Goal: Task Accomplishment & Management: Use online tool/utility

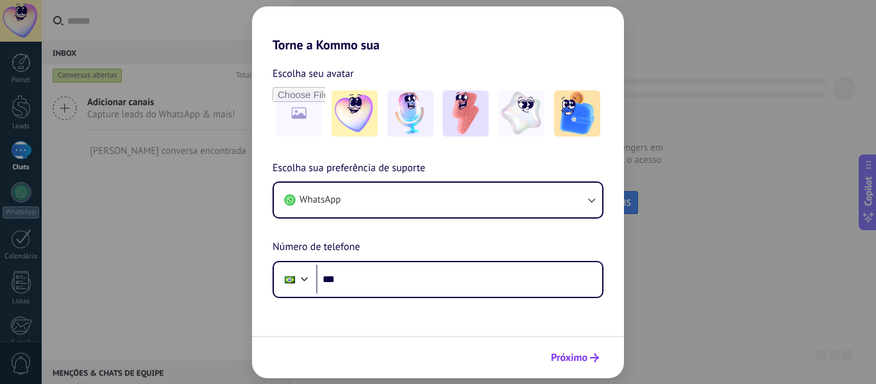
click at [567, 358] on span "Próximo" at bounding box center [569, 357] width 37 height 9
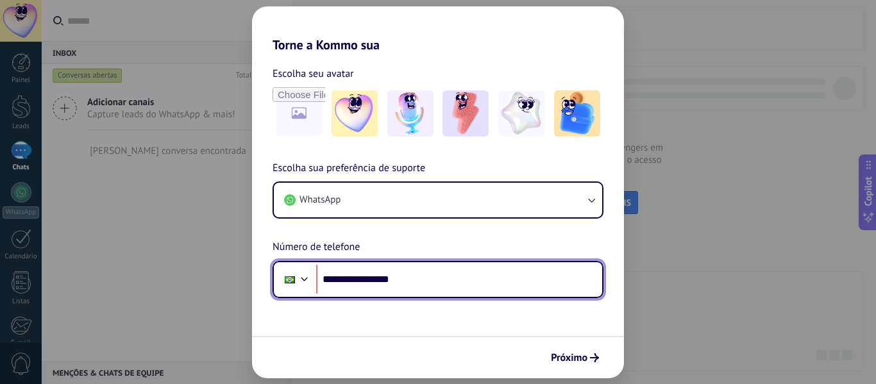
click at [373, 279] on input "**********" at bounding box center [459, 279] width 286 height 29
type input "**********"
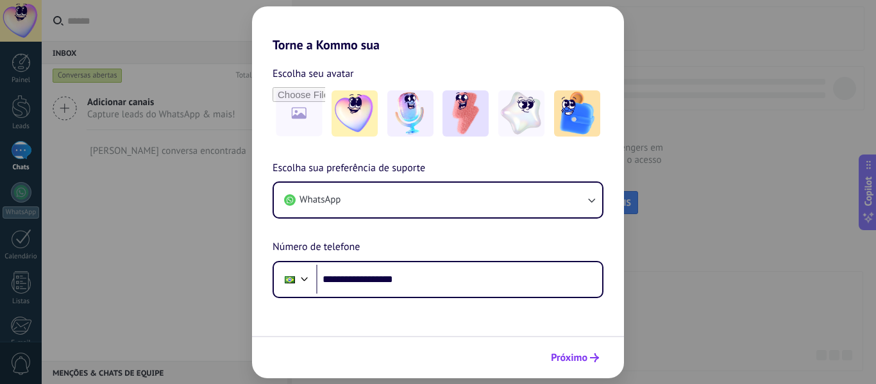
click at [592, 359] on icon "submit" at bounding box center [594, 357] width 9 height 9
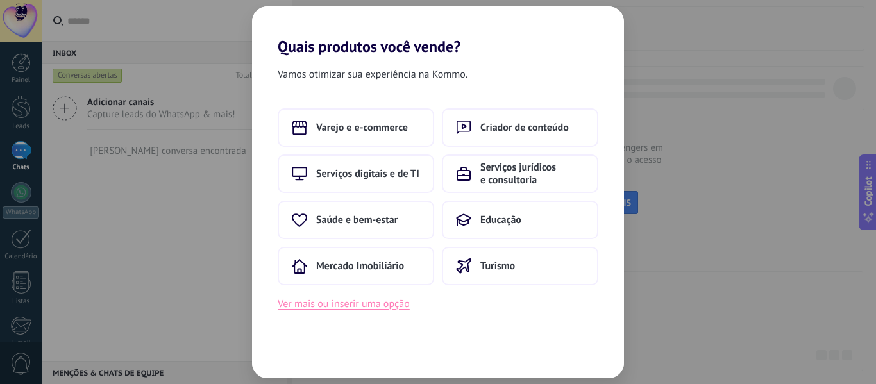
click at [317, 308] on button "Ver mais ou inserir uma opção" at bounding box center [344, 304] width 132 height 17
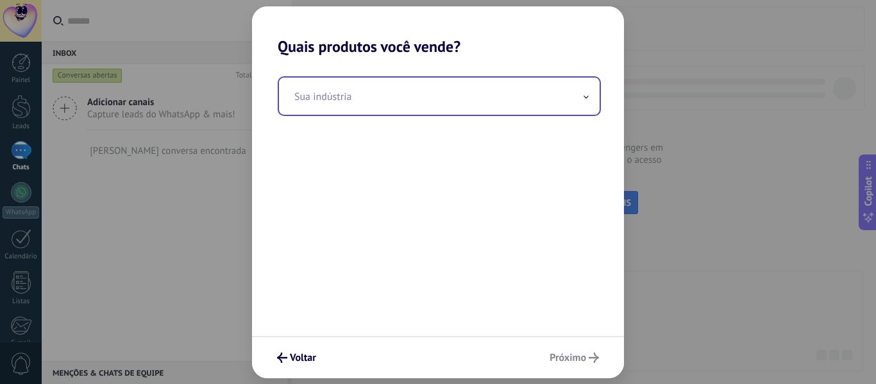
click at [356, 110] on input "text" at bounding box center [439, 96] width 321 height 37
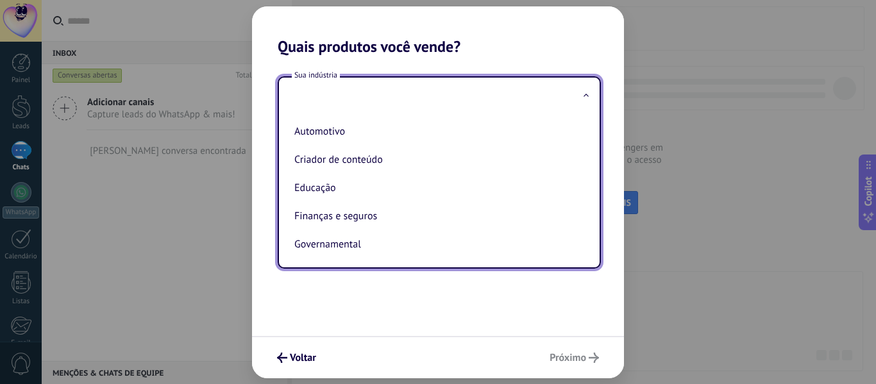
type input "*"
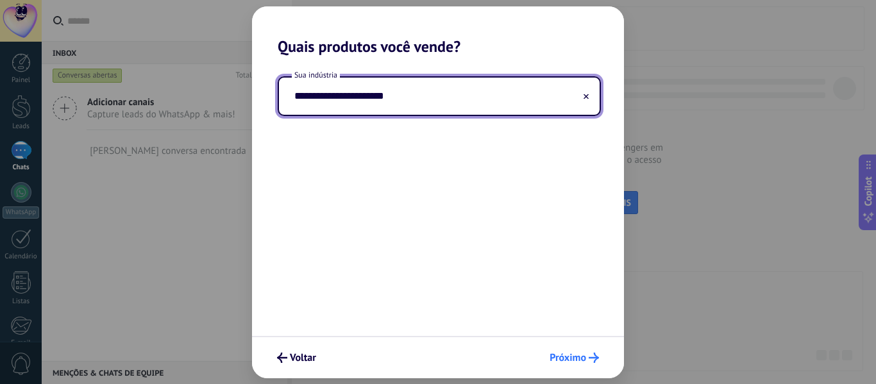
type input "**********"
click at [574, 354] on span "Próximo" at bounding box center [567, 357] width 37 height 9
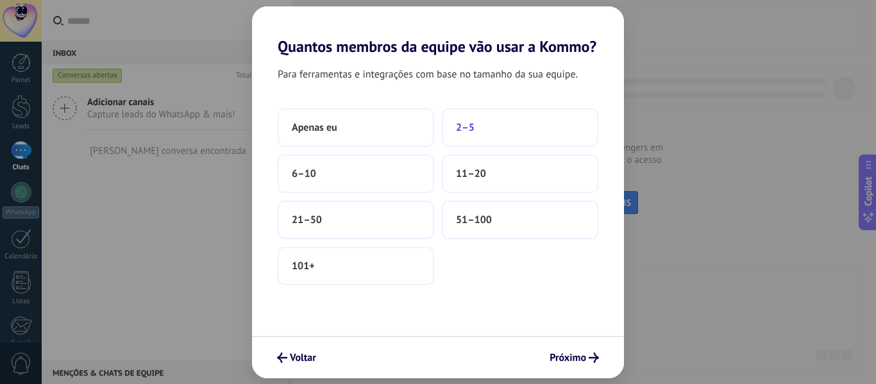
click at [465, 133] on span "2–5" at bounding box center [465, 127] width 19 height 13
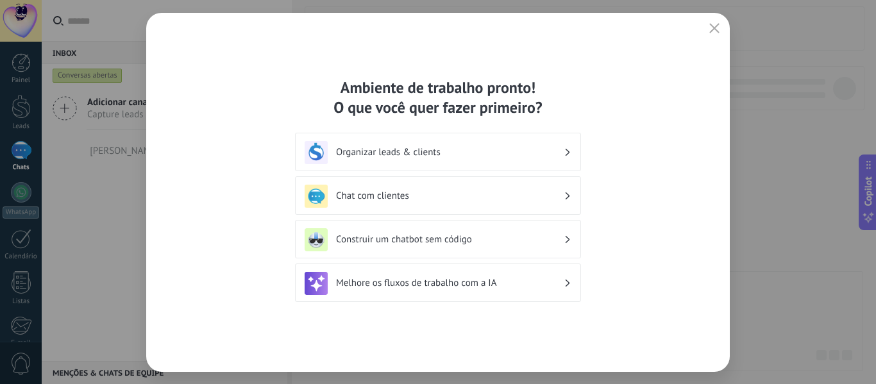
click at [410, 154] on h3 "Organizar leads & clients" at bounding box center [450, 152] width 228 height 12
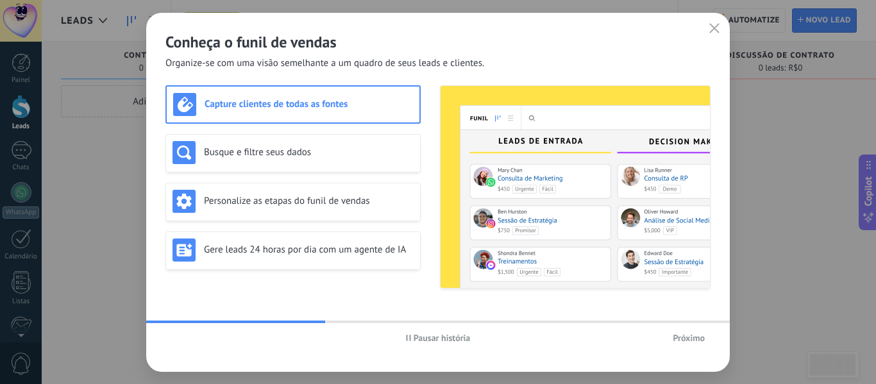
click at [295, 109] on h3 "Capture clientes de todas as fontes" at bounding box center [308, 104] width 208 height 12
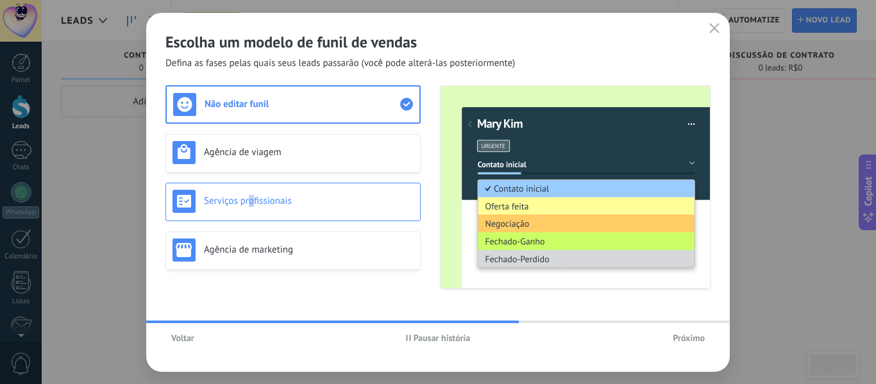
click at [251, 205] on h3 "Serviços profissionais" at bounding box center [309, 201] width 210 height 12
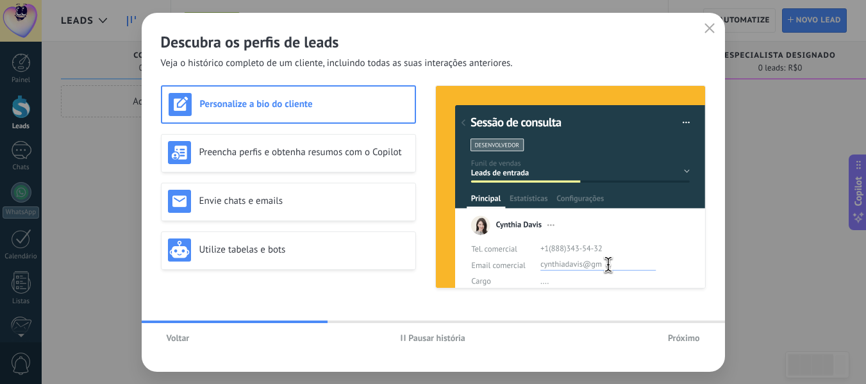
click at [426, 340] on span "Pausar história" at bounding box center [436, 337] width 57 height 9
click at [224, 162] on div "Preencha perfis e obtenha resumos com o Copilot" at bounding box center [288, 152] width 241 height 23
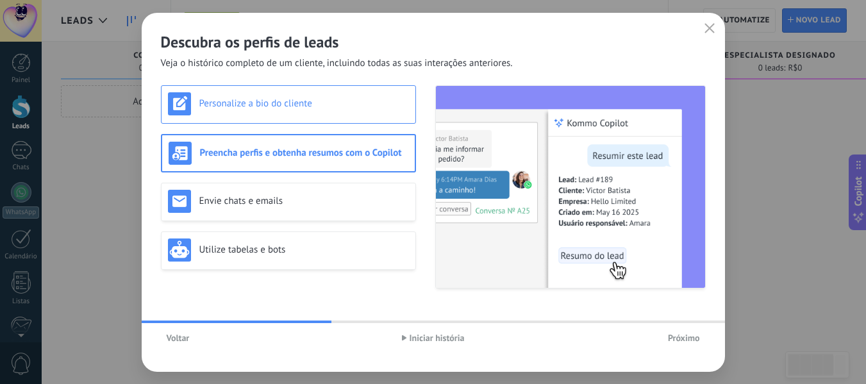
click at [230, 106] on h3 "Personalize a bio do cliente" at bounding box center [304, 103] width 210 height 12
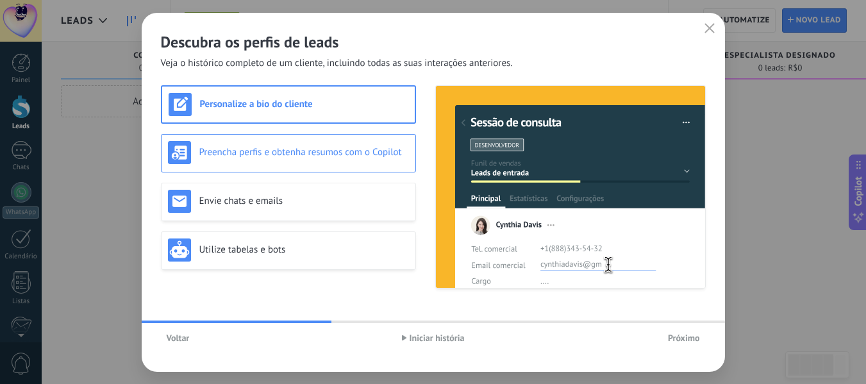
click at [230, 149] on h3 "Preencha perfis e obtenha resumos com o Copilot" at bounding box center [304, 152] width 210 height 12
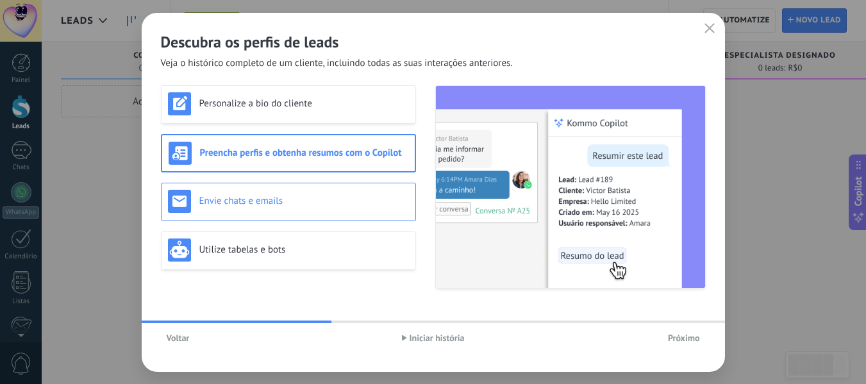
click at [240, 208] on div "Envie chats e emails" at bounding box center [288, 201] width 241 height 23
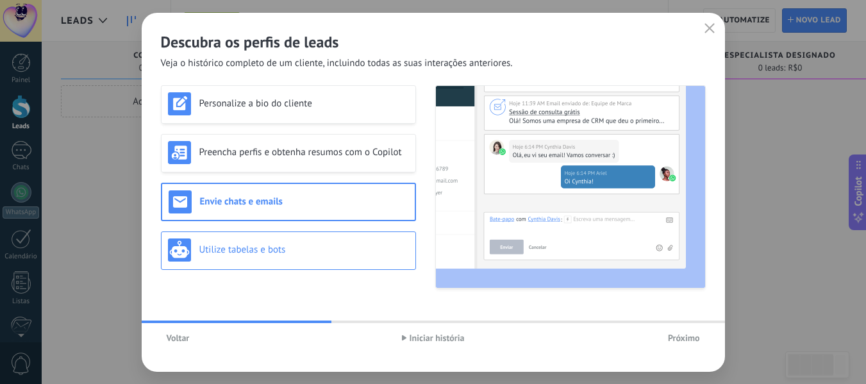
click at [239, 251] on h3 "Utilize tabelas e bots" at bounding box center [304, 250] width 210 height 12
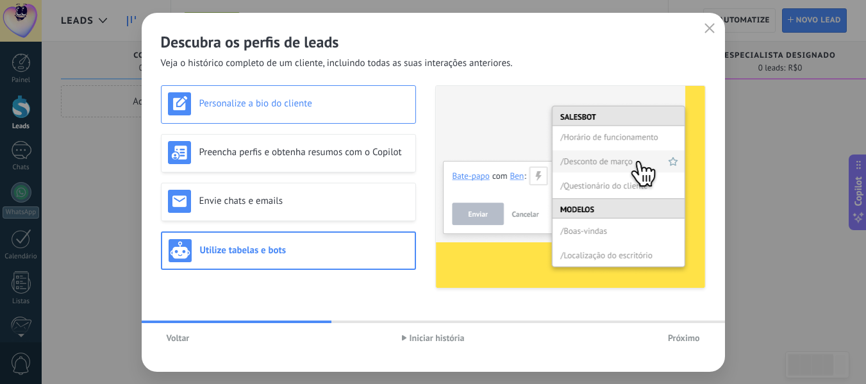
click at [251, 97] on div "Personalize a bio do cliente" at bounding box center [288, 103] width 241 height 23
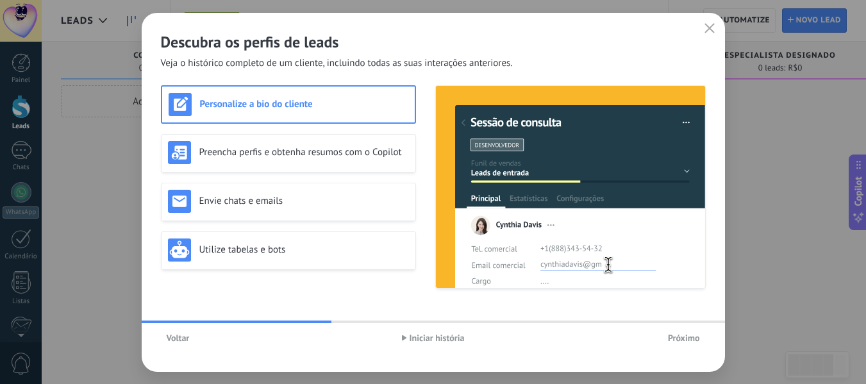
click at [421, 337] on span "Iniciar história" at bounding box center [437, 337] width 55 height 9
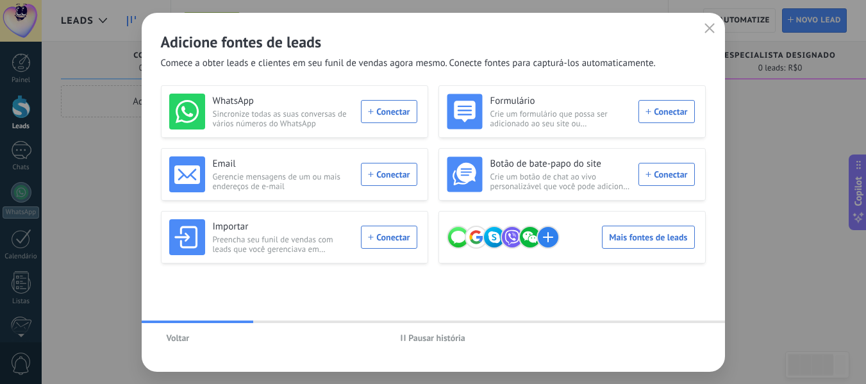
click at [417, 339] on span "Pausar história" at bounding box center [436, 337] width 57 height 9
click at [380, 175] on div "Email Gerencie mensagens de um ou mais endereços de e-mail Conectar" at bounding box center [293, 174] width 248 height 36
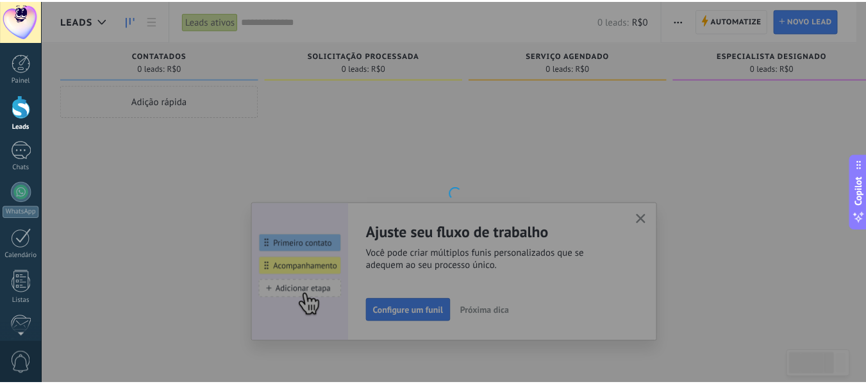
scroll to position [149, 0]
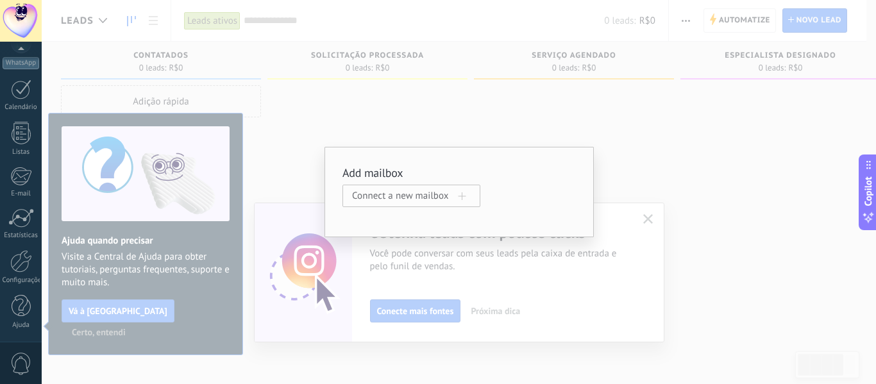
click at [410, 198] on span "Connect a new mailbox" at bounding box center [405, 196] width 106 height 12
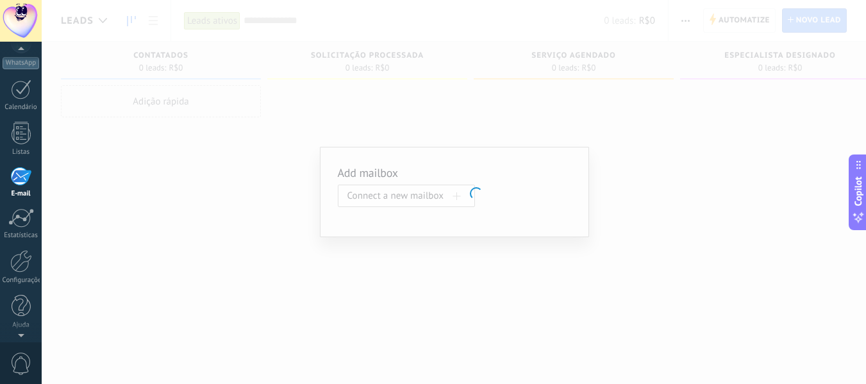
scroll to position [124, 0]
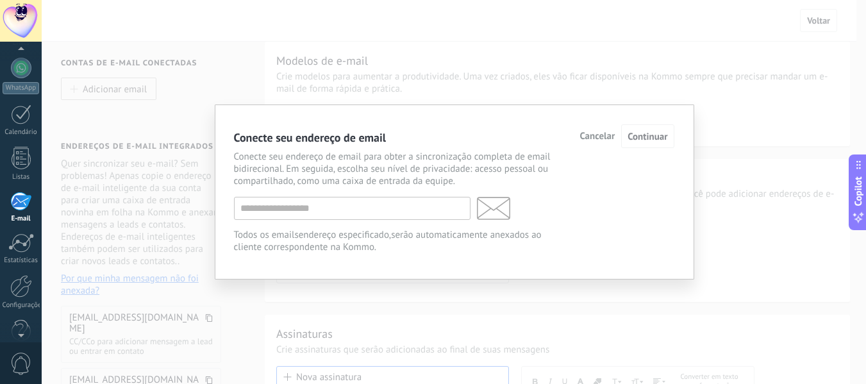
scroll to position [210, 0]
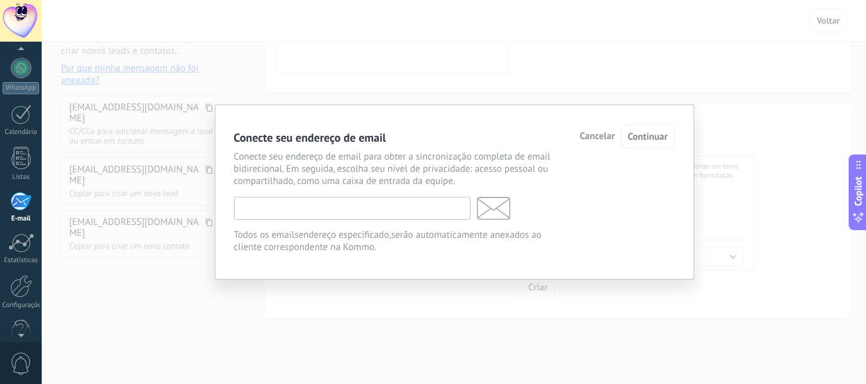
click at [371, 210] on input "text" at bounding box center [352, 208] width 237 height 23
type input "**********"
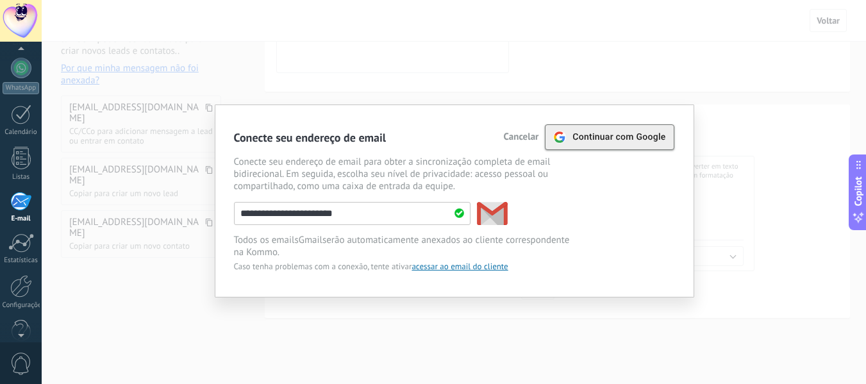
click at [596, 135] on span "Continuar com Google" at bounding box center [618, 137] width 93 height 10
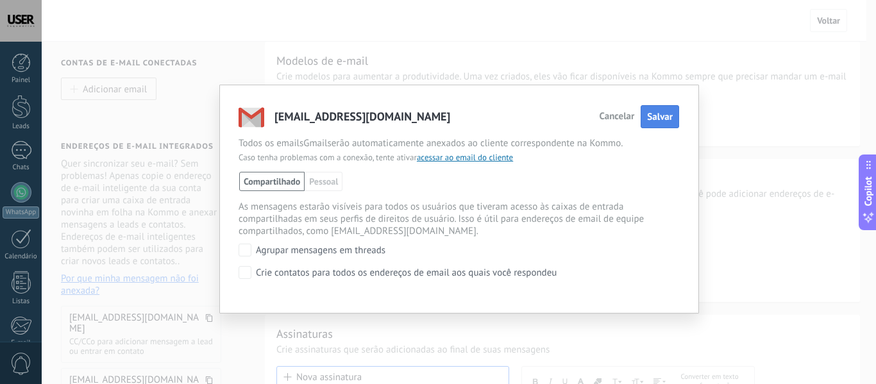
click at [656, 119] on span "Salvar" at bounding box center [660, 117] width 26 height 12
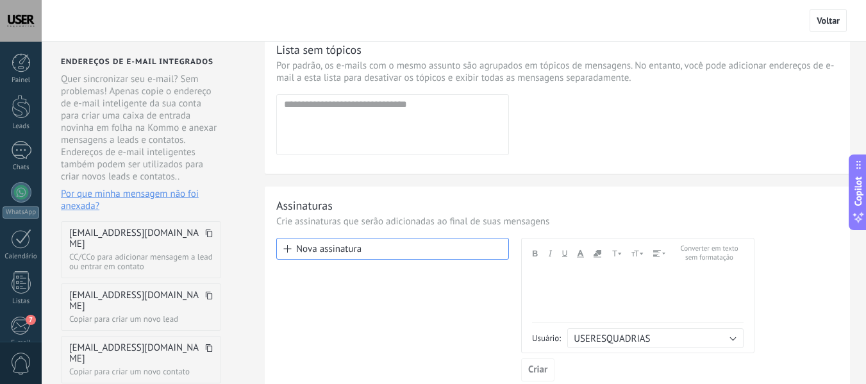
scroll to position [192, 0]
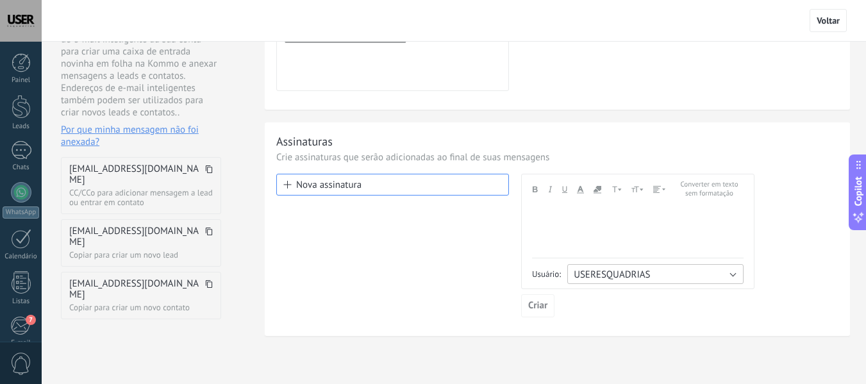
click at [687, 278] on button "USERESQUADRIAS" at bounding box center [655, 274] width 176 height 20
click at [687, 278] on span "USERESQUADRIAS" at bounding box center [649, 276] width 179 height 12
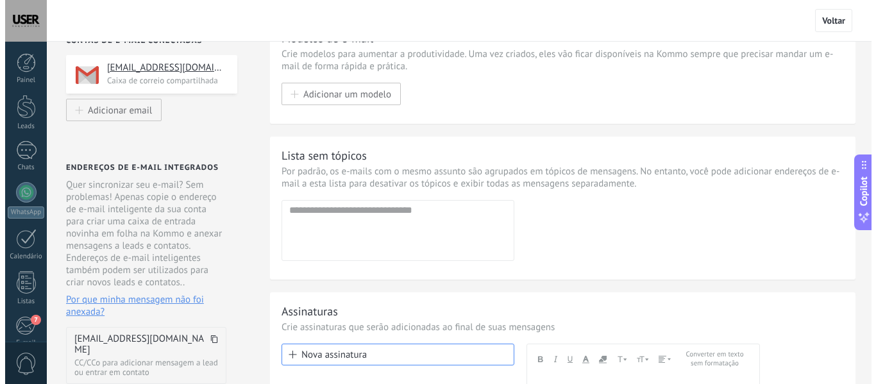
scroll to position [0, 0]
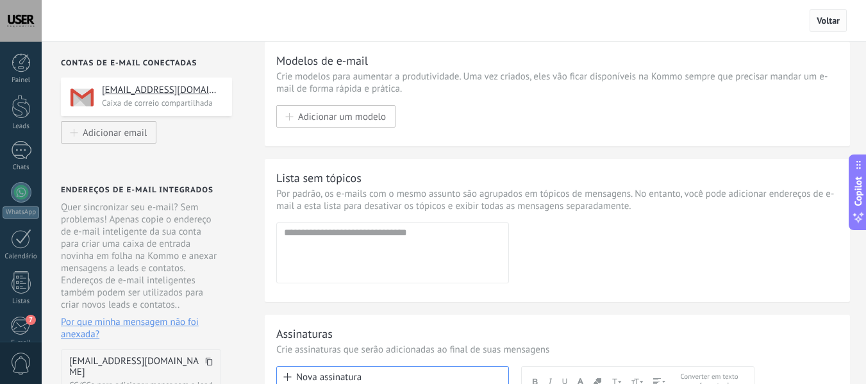
click at [844, 25] on span "Voltar" at bounding box center [828, 20] width 37 height 23
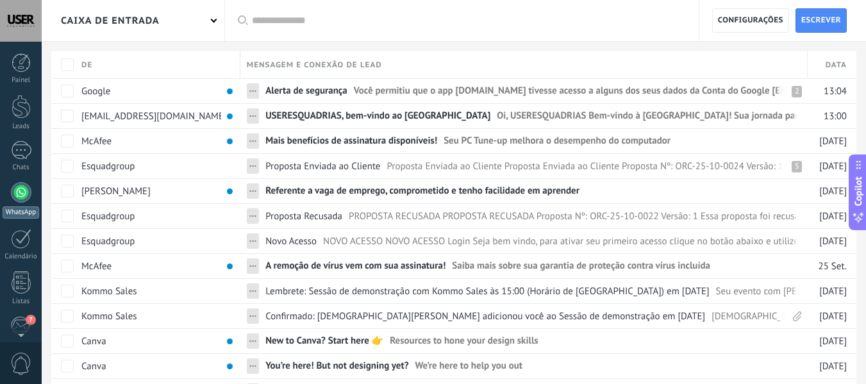
click at [26, 200] on div at bounding box center [21, 192] width 21 height 21
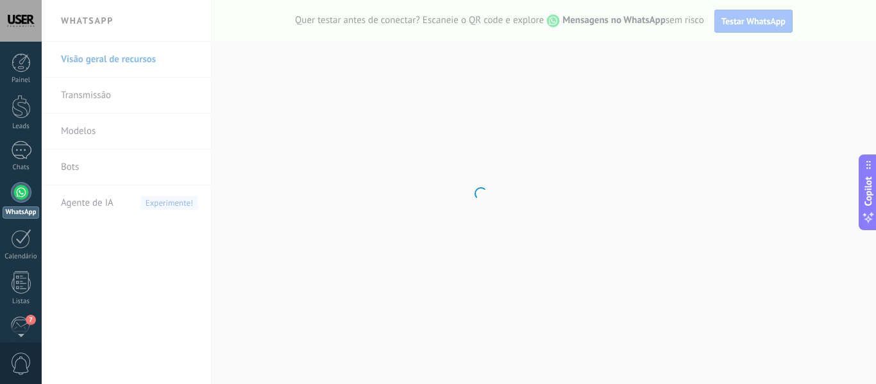
click at [15, 15] on div at bounding box center [21, 21] width 42 height 42
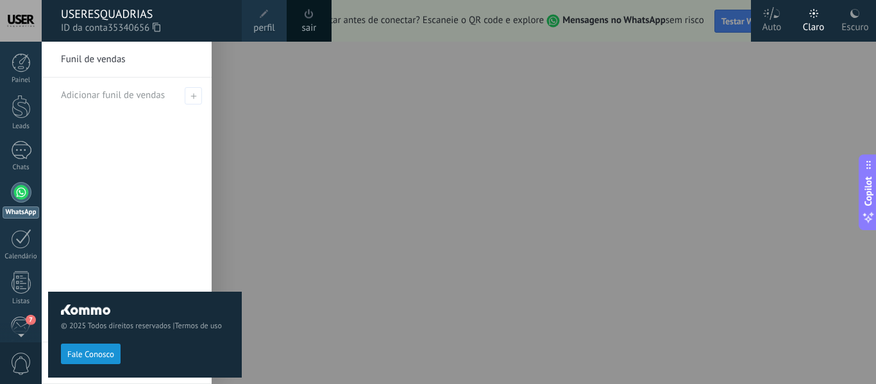
click at [15, 15] on div at bounding box center [21, 21] width 42 height 42
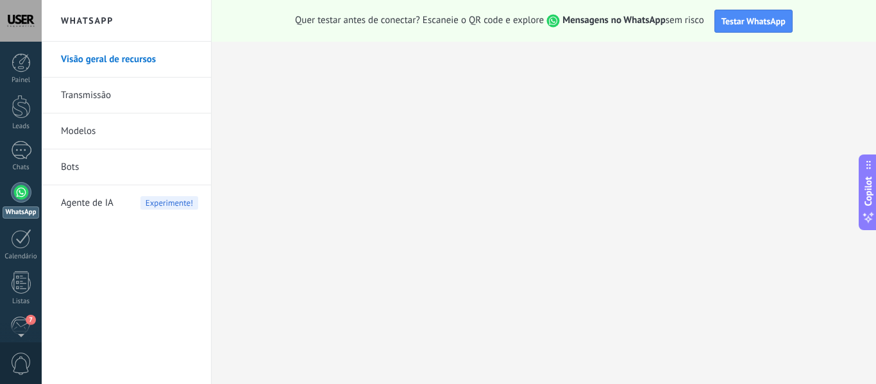
click at [87, 58] on link "Visão geral de recursos" at bounding box center [129, 60] width 137 height 36
click at [24, 65] on div at bounding box center [21, 62] width 19 height 19
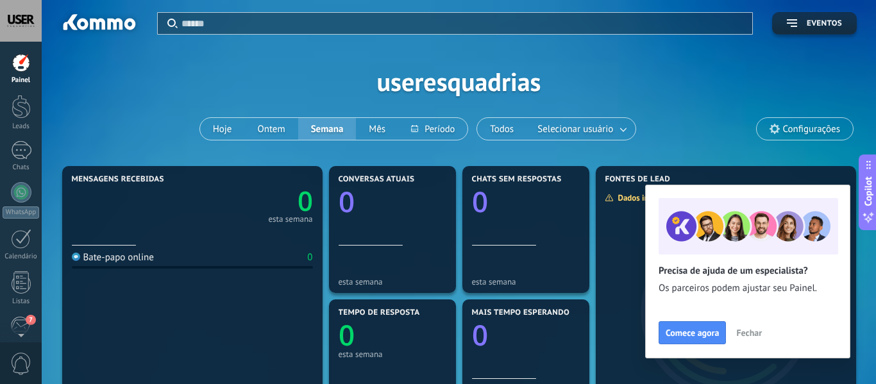
click at [744, 332] on span "Fechar" at bounding box center [749, 332] width 26 height 9
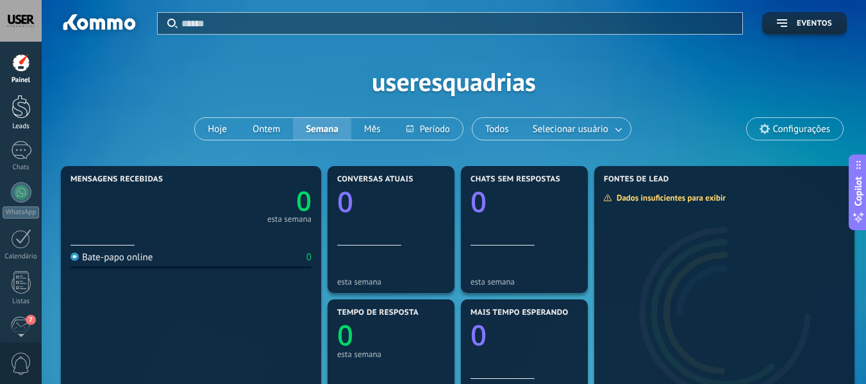
click at [15, 108] on div at bounding box center [21, 107] width 19 height 24
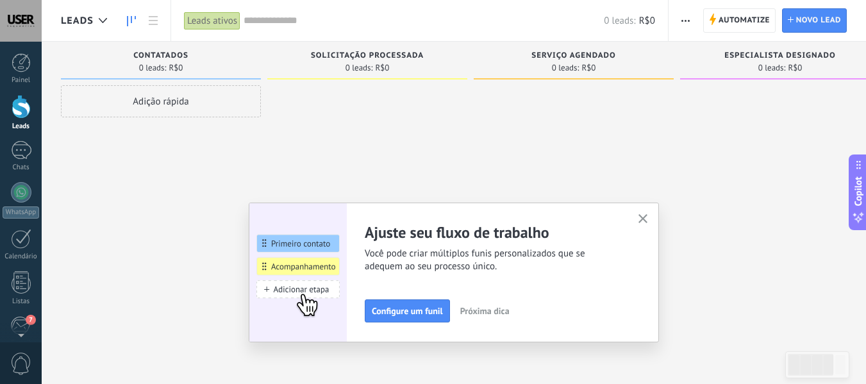
click at [648, 222] on icon "button" at bounding box center [643, 219] width 10 height 10
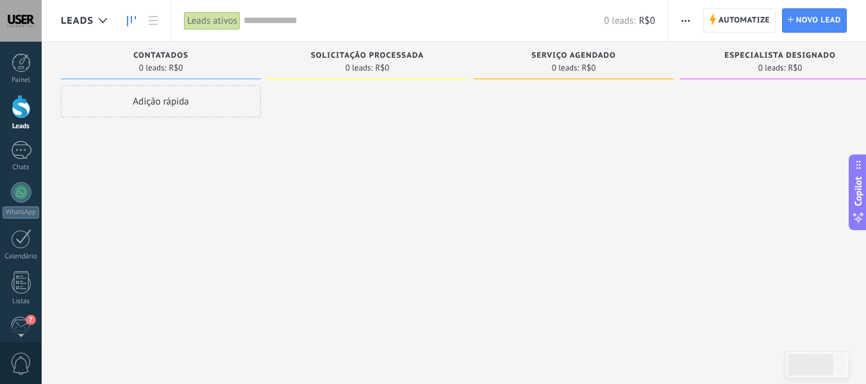
click at [198, 19] on div "Leads ativos" at bounding box center [212, 21] width 56 height 19
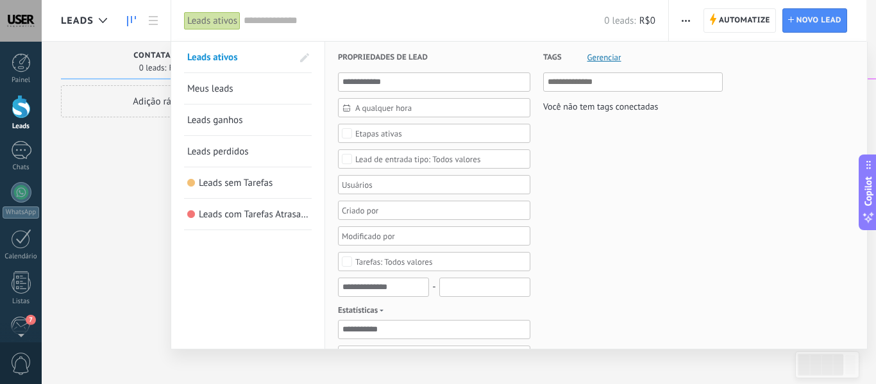
click at [224, 89] on span "Meus leads" at bounding box center [210, 89] width 46 height 12
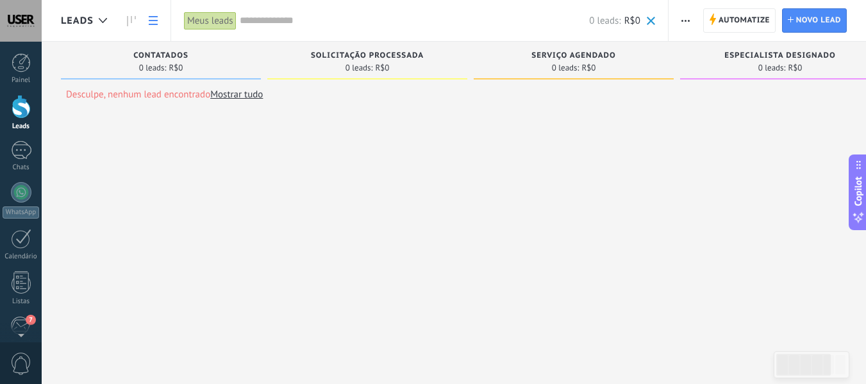
click at [151, 23] on icon at bounding box center [153, 20] width 9 height 9
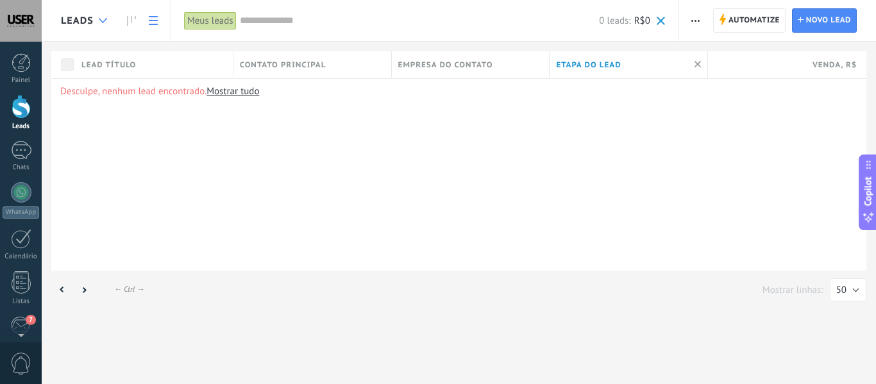
click at [103, 21] on icon at bounding box center [103, 20] width 8 height 5
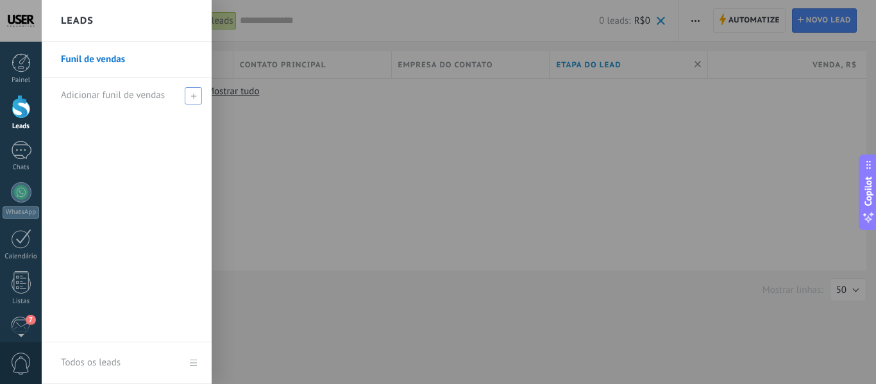
click at [103, 95] on span "Adicionar funil de vendas" at bounding box center [113, 95] width 104 height 12
click at [87, 59] on link "Funil de vendas" at bounding box center [130, 60] width 138 height 36
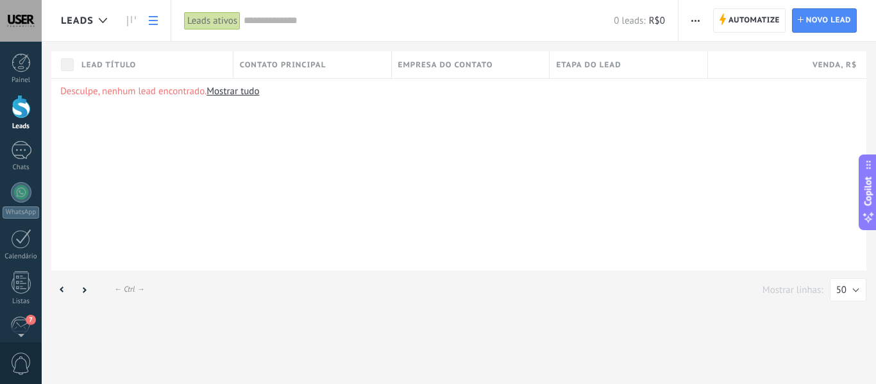
click at [221, 22] on div "Leads ativos" at bounding box center [212, 21] width 56 height 19
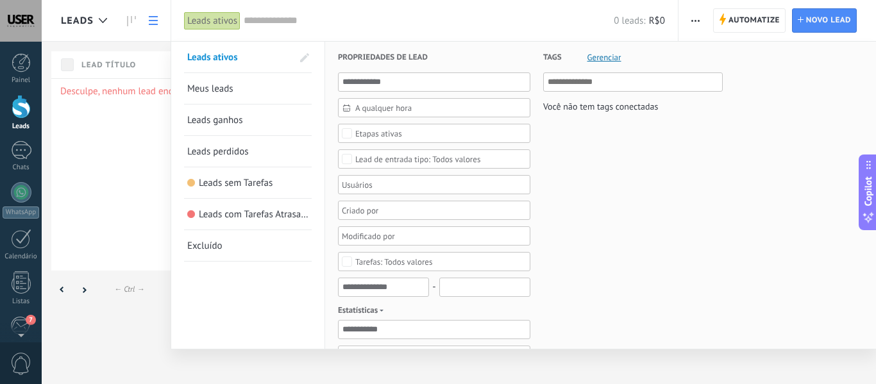
click at [100, 323] on div at bounding box center [438, 192] width 876 height 384
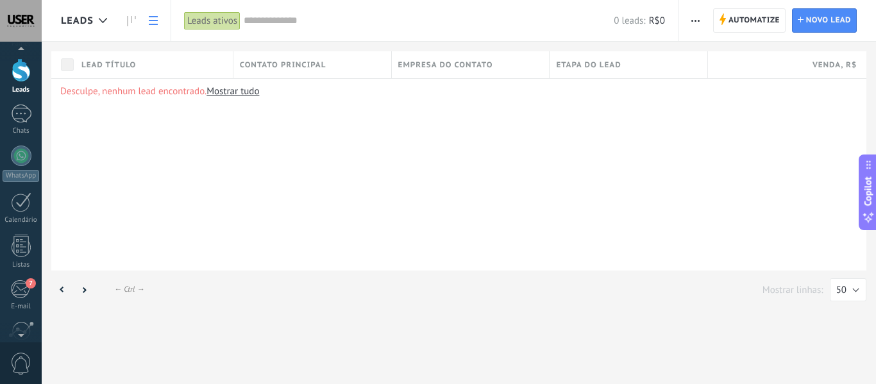
click at [21, 328] on div at bounding box center [21, 332] width 42 height 19
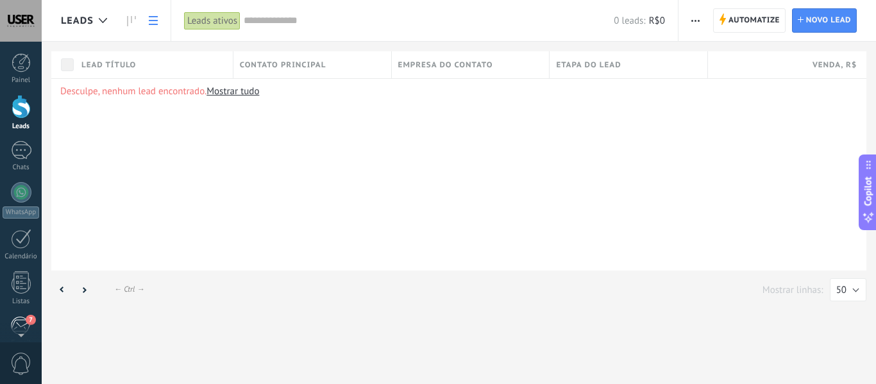
click at [30, 233] on div at bounding box center [21, 239] width 21 height 20
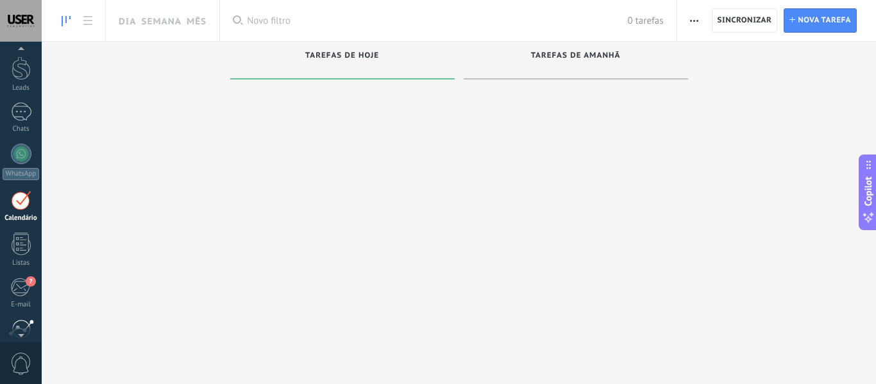
scroll to position [48, 0]
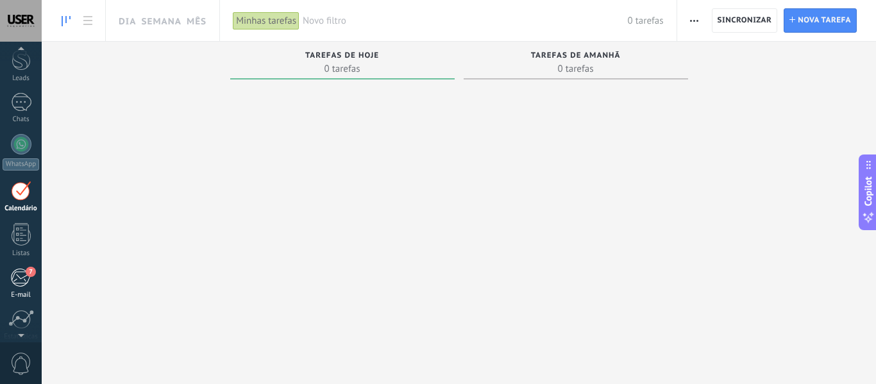
click at [20, 284] on div "7" at bounding box center [20, 277] width 21 height 19
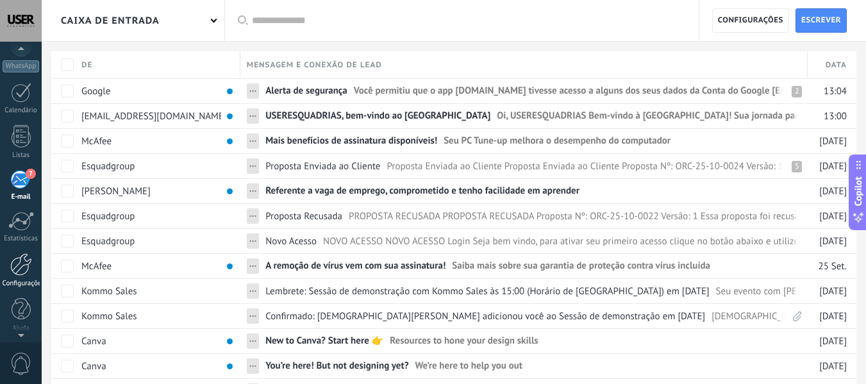
scroll to position [149, 0]
click at [22, 273] on link "Configurações" at bounding box center [21, 267] width 42 height 35
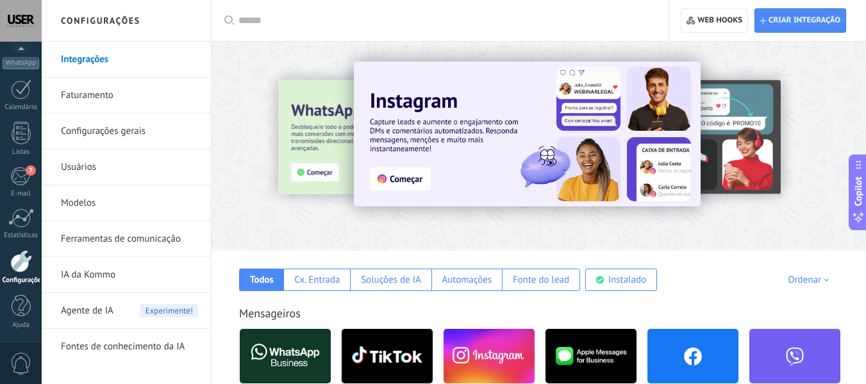
click at [96, 59] on link "Integrações" at bounding box center [129, 60] width 137 height 36
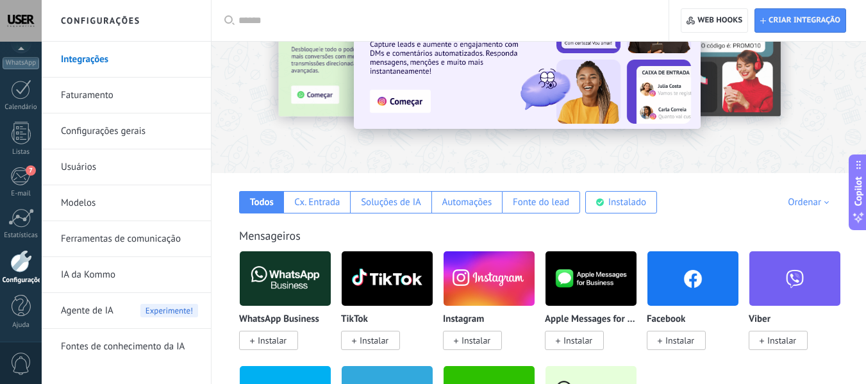
scroll to position [128, 0]
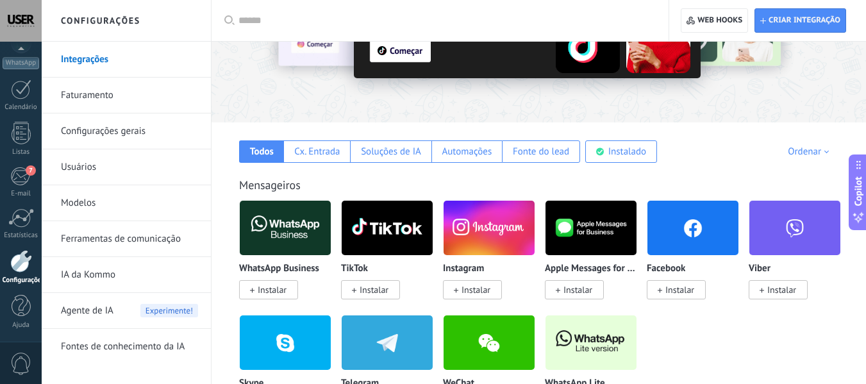
click at [495, 221] on img at bounding box center [489, 228] width 91 height 62
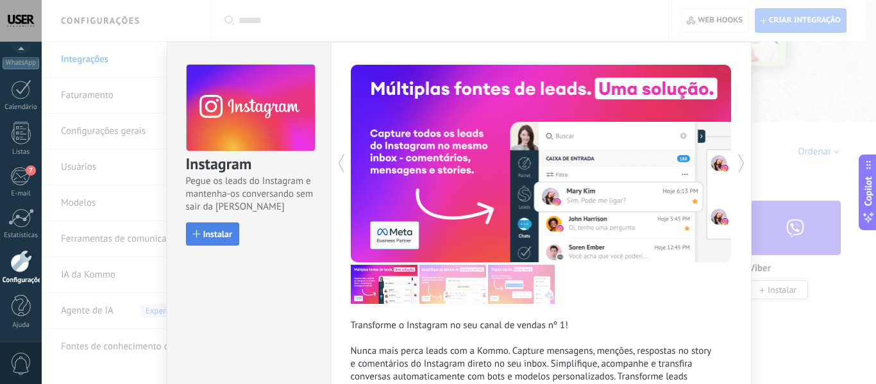
click at [214, 235] on span "Instalar" at bounding box center [217, 233] width 29 height 9
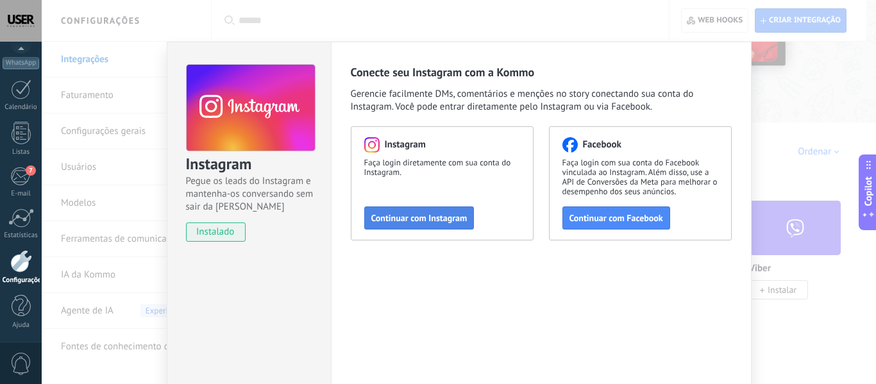
click at [424, 219] on span "Continuar com Instagram" at bounding box center [419, 217] width 96 height 9
click at [420, 226] on button "Continuar com Instagram" at bounding box center [419, 217] width 110 height 23
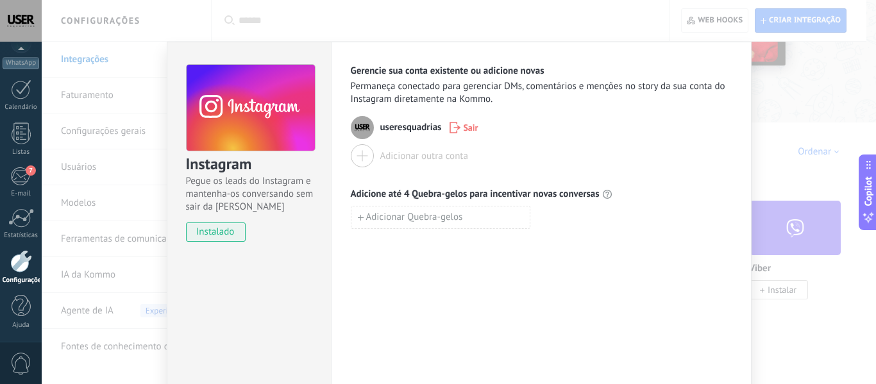
click at [89, 60] on div "Instagram Pegue os leads do Instagram e mantenha-os conversando sem sair da Kom…" at bounding box center [459, 192] width 834 height 384
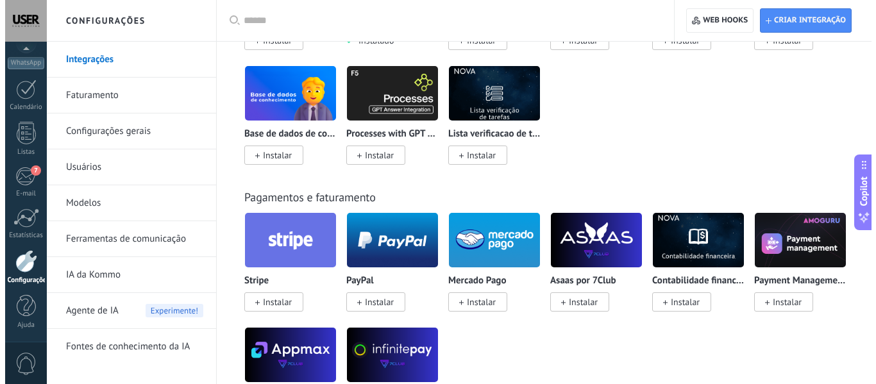
scroll to position [2115, 0]
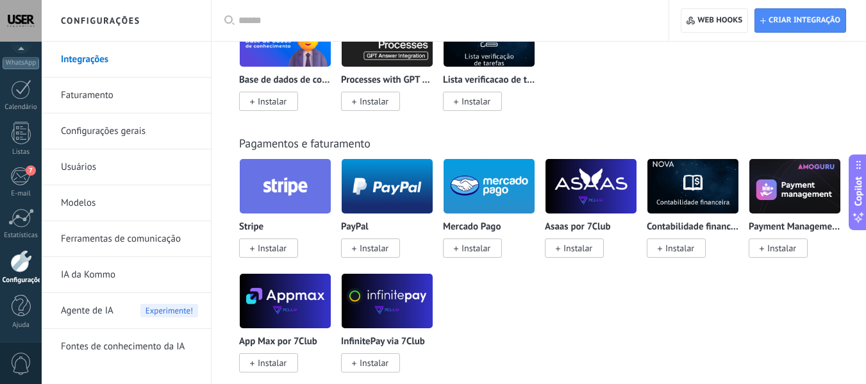
click at [595, 189] on img at bounding box center [590, 186] width 91 height 62
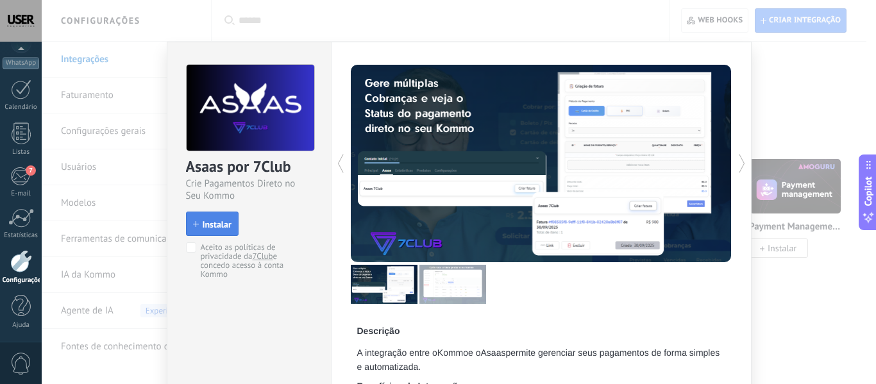
click at [205, 228] on span "Instalar" at bounding box center [217, 224] width 29 height 9
